Goal: Information Seeking & Learning: Learn about a topic

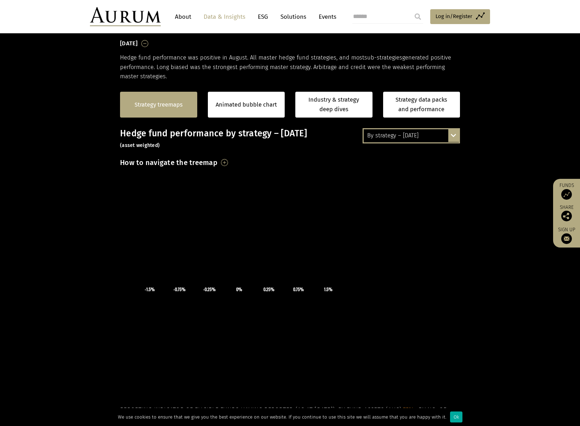
scroll to position [142, 0]
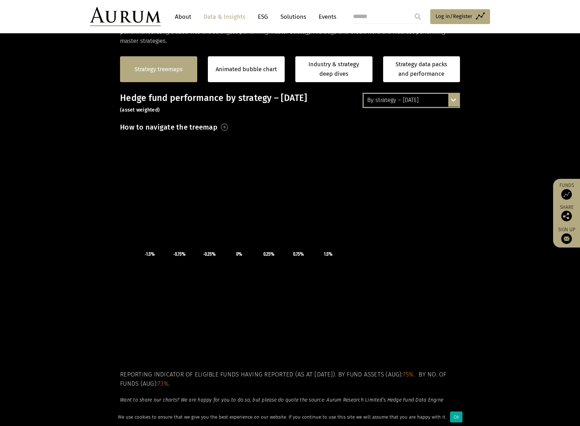
click at [167, 66] on link "Strategy treemaps" at bounding box center [159, 69] width 48 height 9
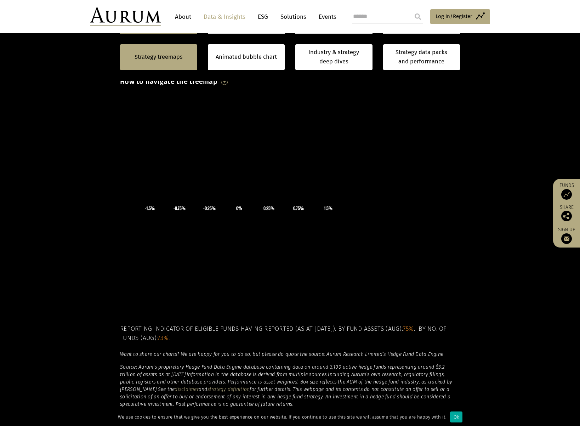
scroll to position [81, 0]
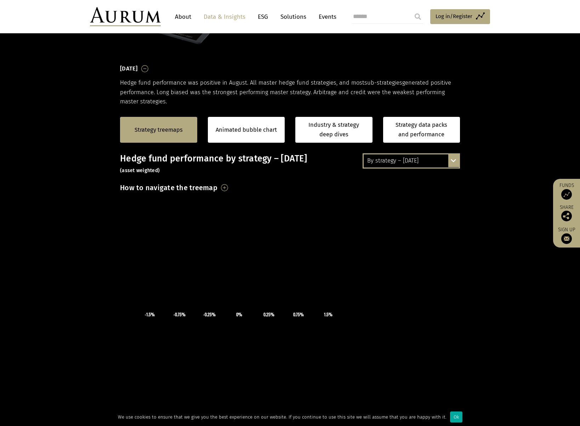
click at [217, 185] on h3 "How to navigate the treemap" at bounding box center [168, 188] width 97 height 12
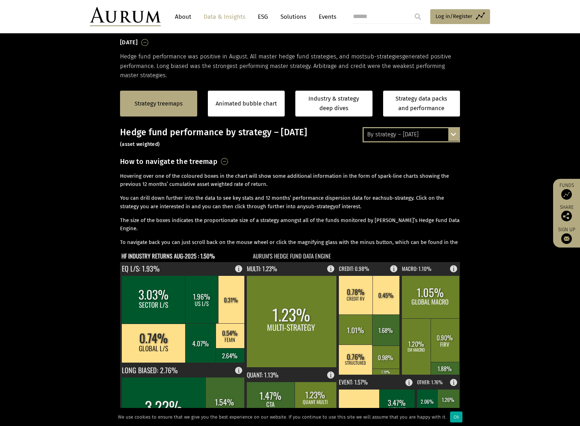
scroll to position [249, 0]
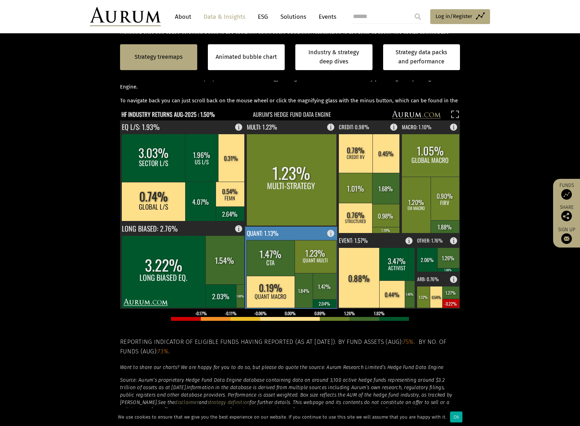
click at [275, 232] on text "QUANT: 1.13%" at bounding box center [263, 232] width 32 height 9
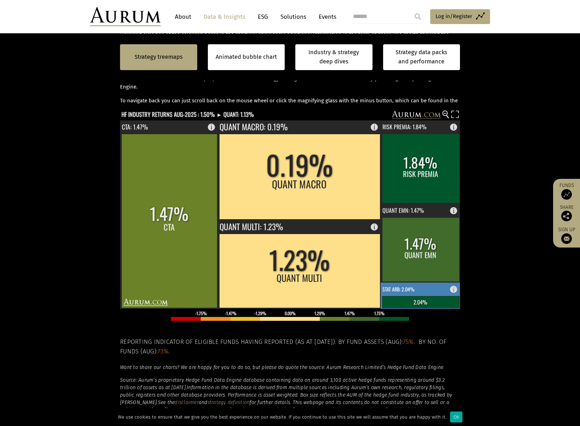
click at [456, 288] on rect at bounding box center [456, 288] width 9 height 10
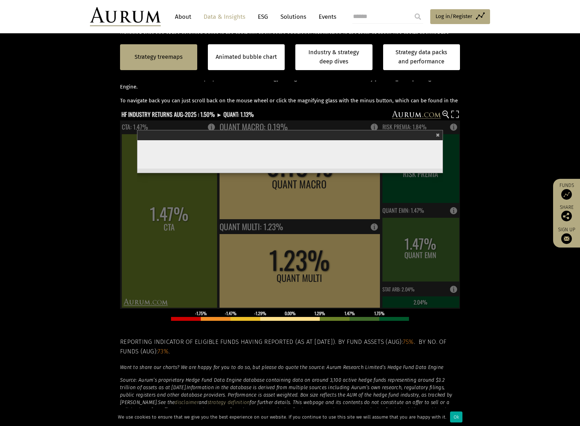
scroll to position [147, 0]
click at [437, 133] on span "×" at bounding box center [438, 134] width 4 height 8
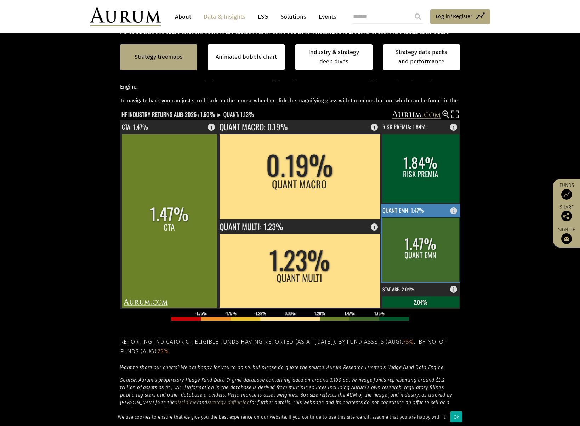
click at [403, 238] on rect at bounding box center [420, 249] width 77 height 64
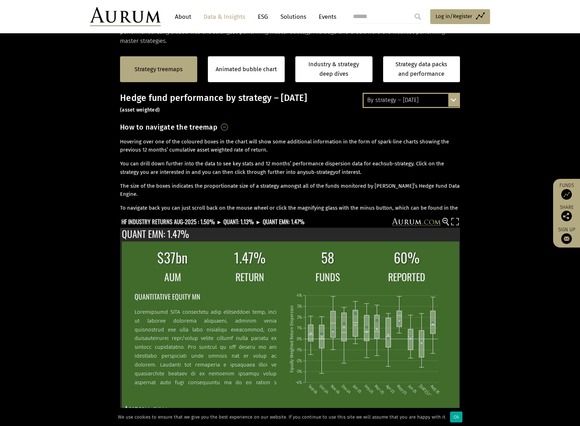
scroll to position [213, 0]
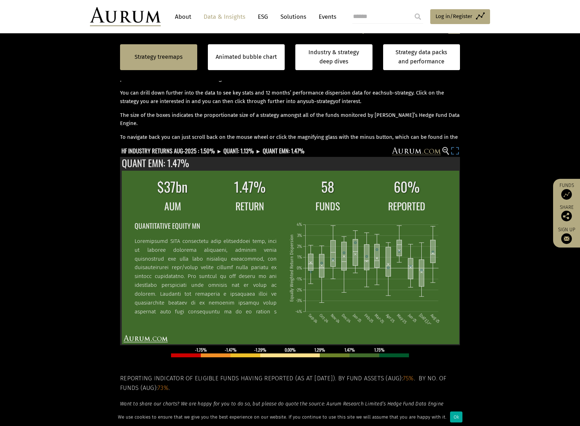
click at [451, 149] on rect at bounding box center [455, 152] width 10 height 10
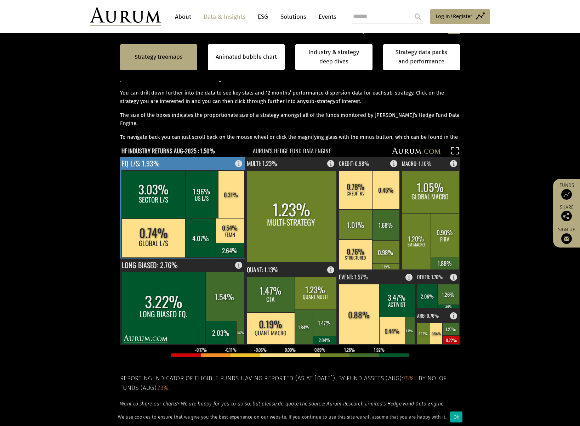
click at [197, 192] on rect at bounding box center [202, 194] width 34 height 48
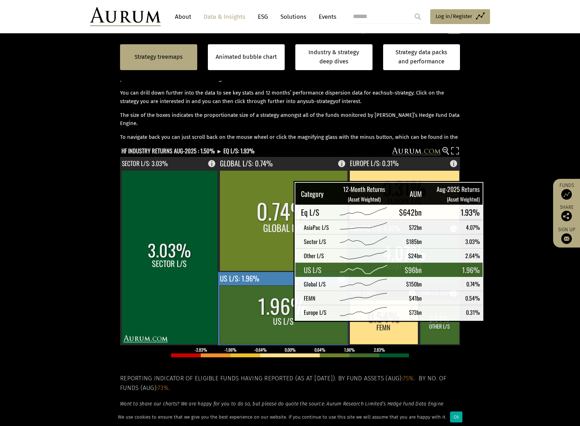
click at [276, 316] on rect at bounding box center [284, 314] width 128 height 59
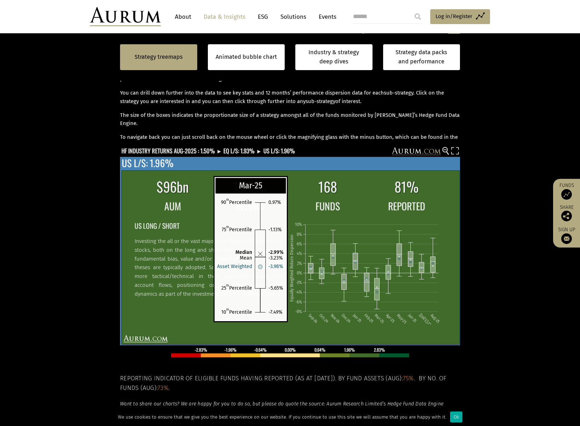
click at [376, 291] on rect at bounding box center [376, 289] width 5 height 22
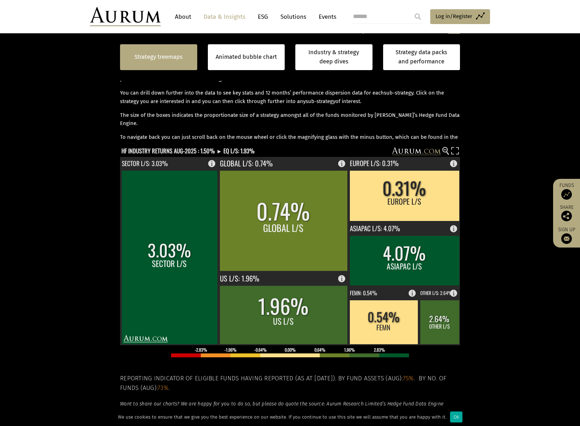
click at [157, 53] on link "Strategy treemaps" at bounding box center [159, 56] width 48 height 9
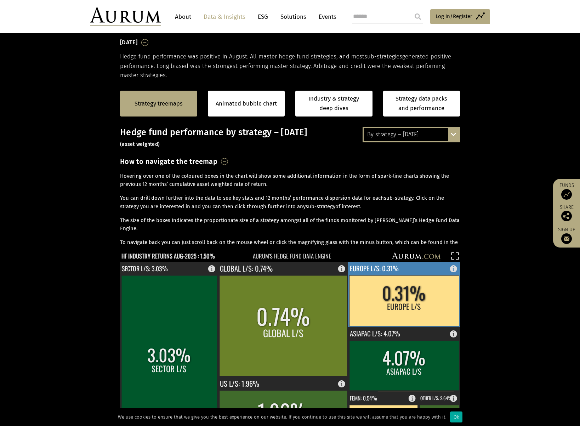
scroll to position [214, 0]
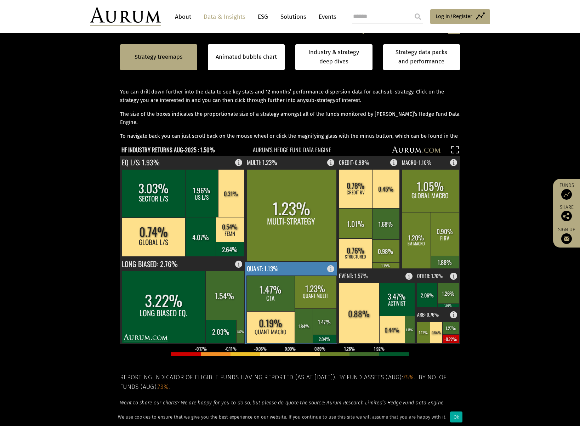
click at [296, 269] on rect at bounding box center [291, 303] width 93 height 82
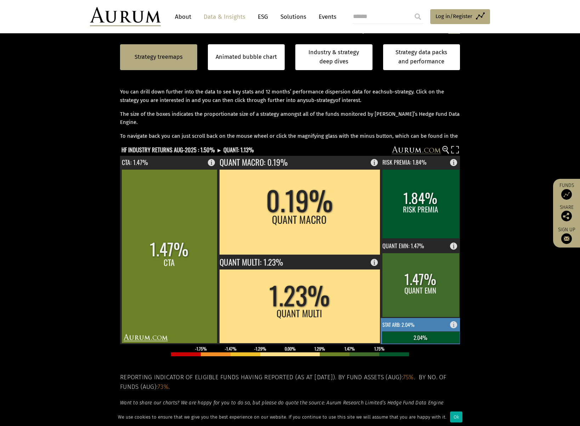
click at [400, 322] on text "STAT ARB: 2.04%" at bounding box center [399, 324] width 32 height 7
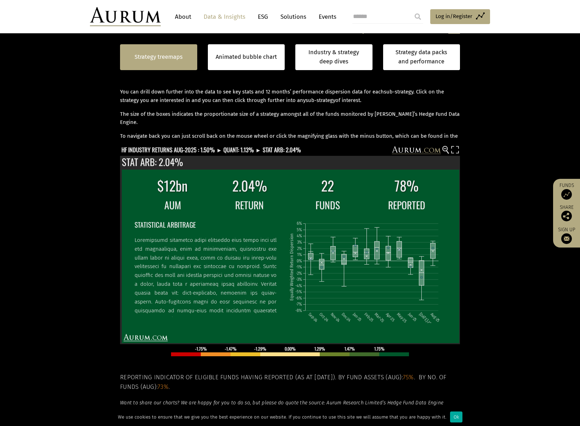
click at [154, 56] on link "Strategy treemaps" at bounding box center [159, 56] width 48 height 9
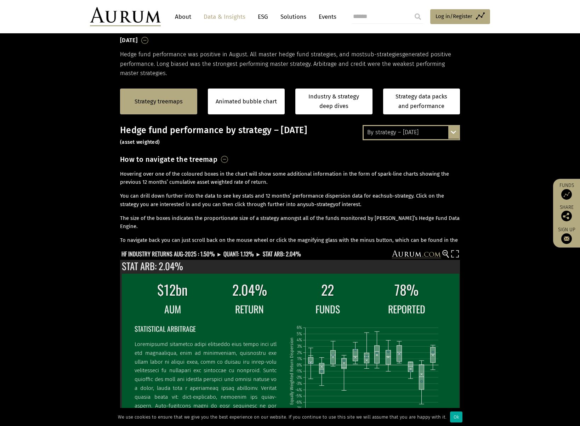
scroll to position [107, 0]
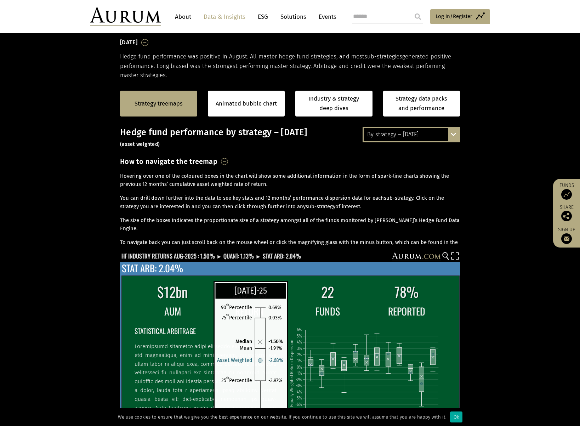
click at [424, 380] on rect at bounding box center [421, 379] width 5 height 25
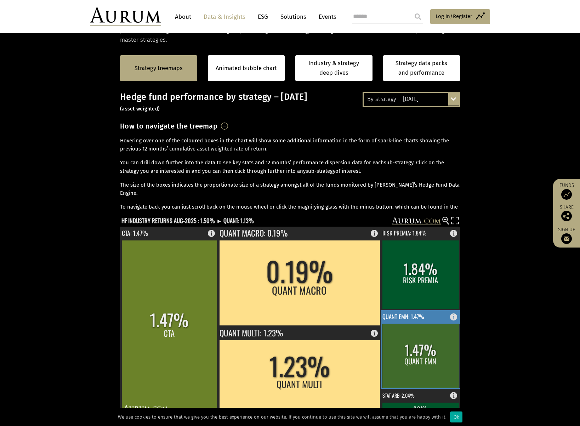
scroll to position [249, 0]
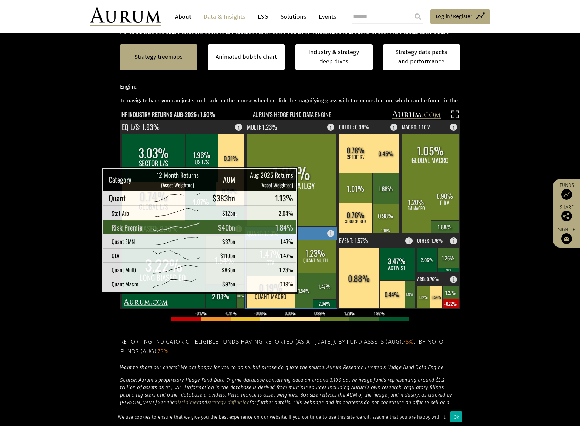
click at [307, 286] on rect at bounding box center [304, 290] width 19 height 35
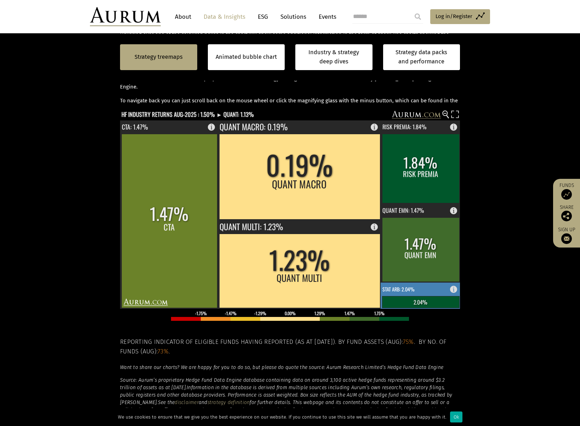
click at [393, 296] on rect at bounding box center [420, 302] width 77 height 12
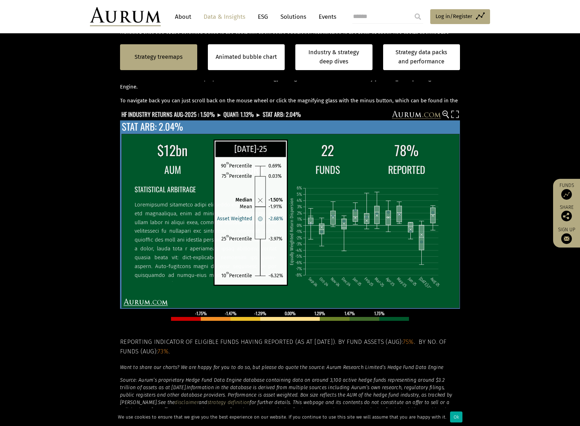
click at [421, 244] on rect at bounding box center [421, 237] width 5 height 25
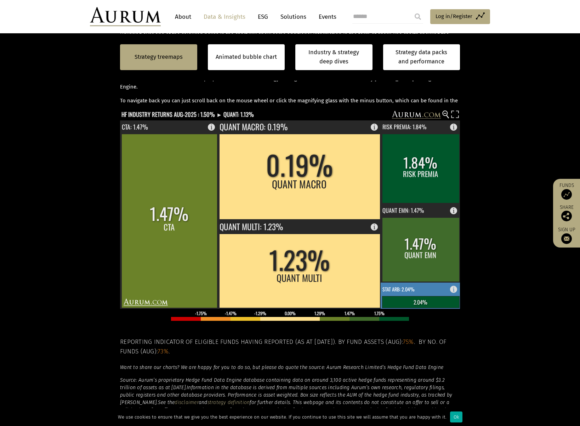
click at [419, 300] on rect at bounding box center [420, 302] width 77 height 12
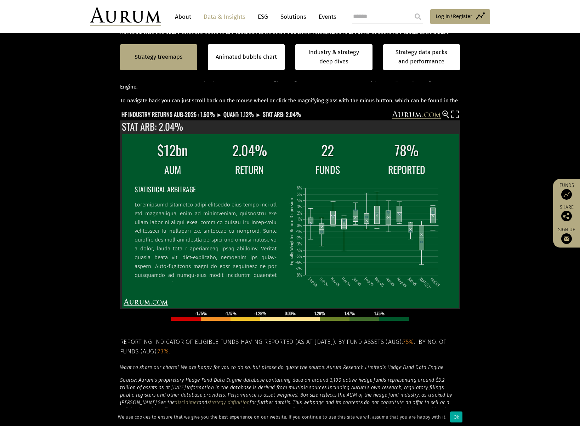
click at [177, 15] on link "About" at bounding box center [182, 16] width 23 height 13
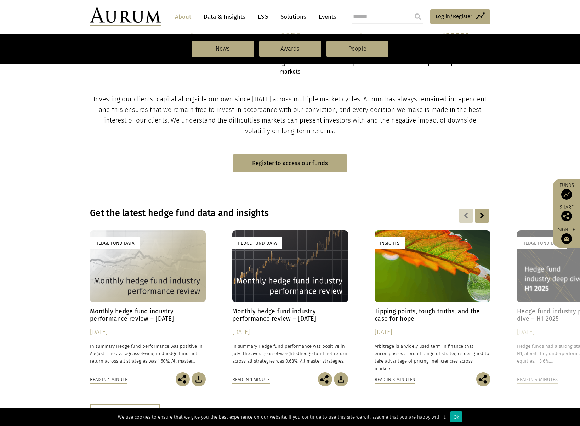
scroll to position [425, 0]
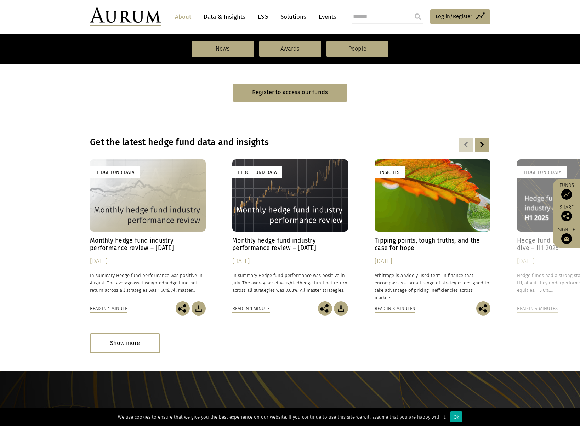
click at [108, 261] on div "19/09/2025" at bounding box center [148, 261] width 116 height 10
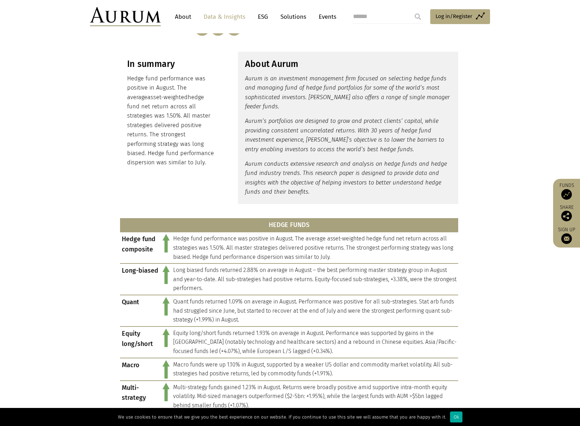
scroll to position [177, 0]
